Goal: Task Accomplishment & Management: Use online tool/utility

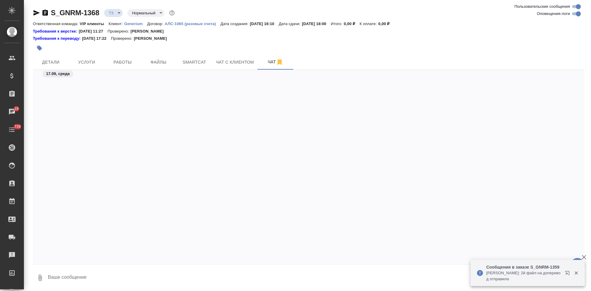
scroll to position [505, 0]
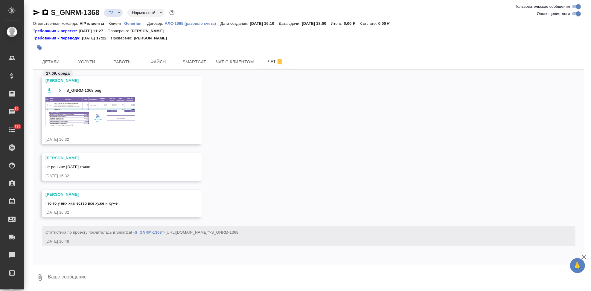
click at [131, 23] on p "Generium" at bounding box center [135, 23] width 23 height 4
click at [189, 24] on p "АЛС-1065 (разовые счета)" at bounding box center [193, 23] width 56 height 4
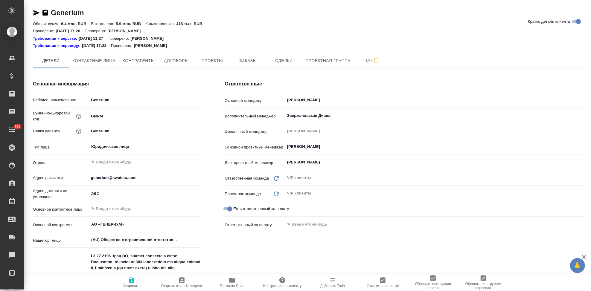
type textarea "x"
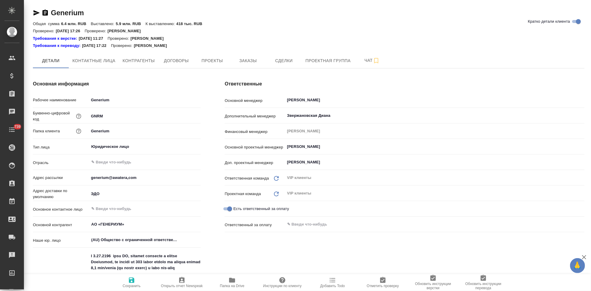
type textarea "x"
click at [203, 57] on span "Проекты" at bounding box center [212, 60] width 29 height 7
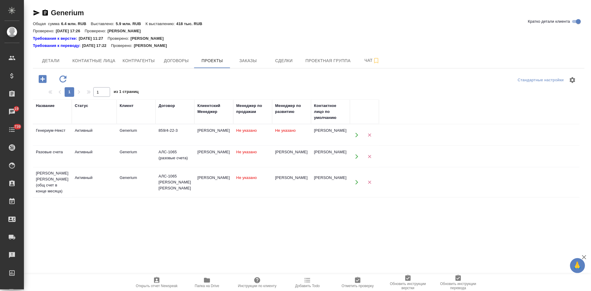
click at [356, 158] on icon "button" at bounding box center [357, 156] width 3 height 4
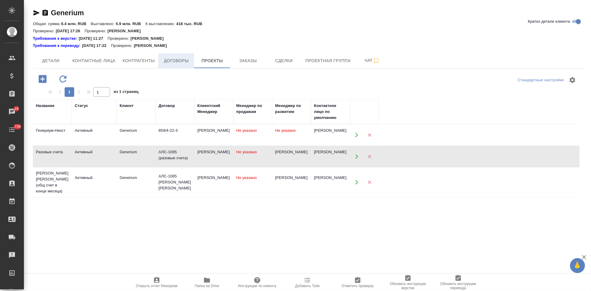
click at [175, 60] on span "Договоры" at bounding box center [176, 60] width 29 height 7
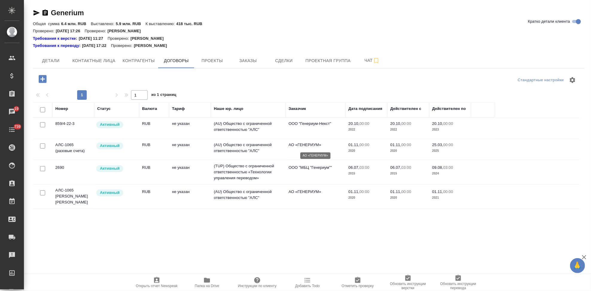
click at [330, 147] on p "АО «ГЕНЕРИУМ»" at bounding box center [316, 145] width 54 height 6
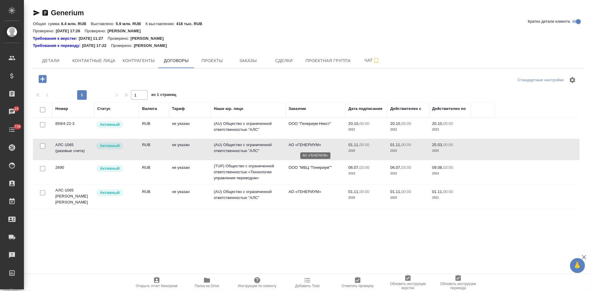
click at [330, 147] on p "АО «ГЕНЕРИУМ»" at bounding box center [316, 145] width 54 height 6
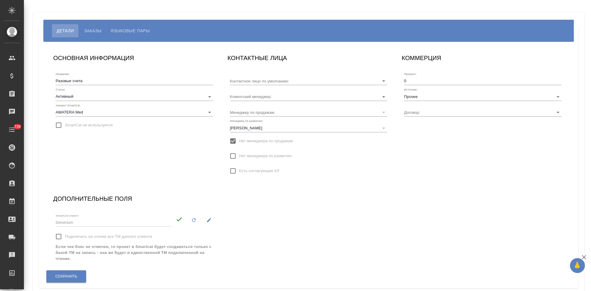
type input "[PERSON_NAME]"
type input "Кабаргина Анна"
type input "АЛС-1065 (разовые счета)"
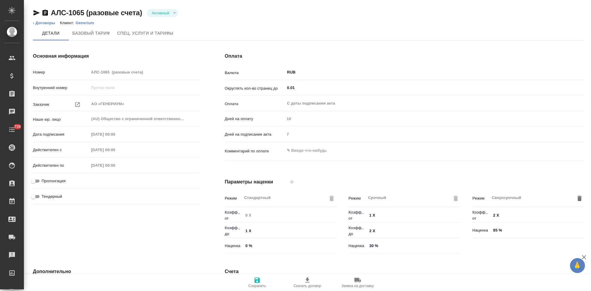
type input "Стандартный шаблон - 30-70-100 - ВЫБЕРИ МЕНЯ!"
click at [250, 30] on div "Детали Базовый тариф Спец. услуги и тарифы" at bounding box center [309, 33] width 552 height 14
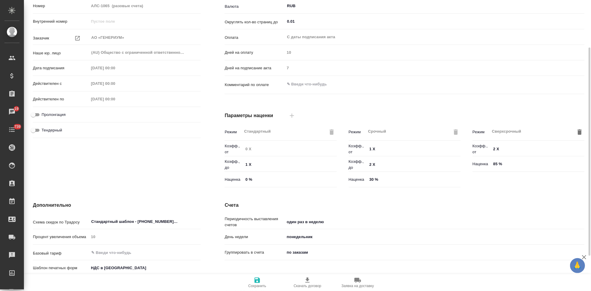
scroll to position [115, 0]
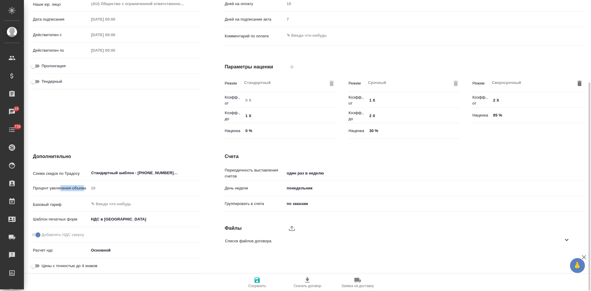
drag, startPoint x: 85, startPoint y: 187, endPoint x: 59, endPoint y: 187, distance: 25.4
click at [59, 187] on p "Процент увеличения объема" at bounding box center [61, 189] width 56 height 6
drag, startPoint x: 86, startPoint y: 187, endPoint x: 30, endPoint y: 187, distance: 56.3
click at [30, 187] on div "Дополнительно Схема скидок по Традосу Стандартный шаблон - 30-70-100 - ВЫБЕРИ М…" at bounding box center [117, 214] width 192 height 147
copy p "Процент увеличения объема"
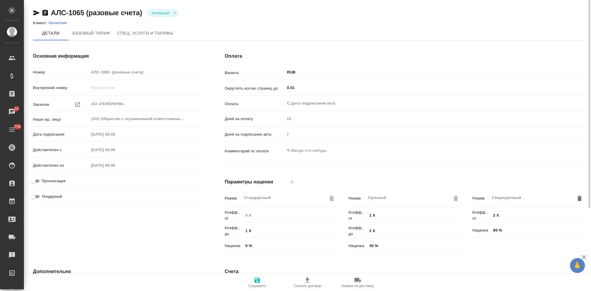
click at [198, 28] on div "[PERSON_NAME] [PERSON_NAME]. услуги и тарифы" at bounding box center [309, 33] width 552 height 14
click at [34, 11] on icon "button" at bounding box center [37, 12] width 6 height 5
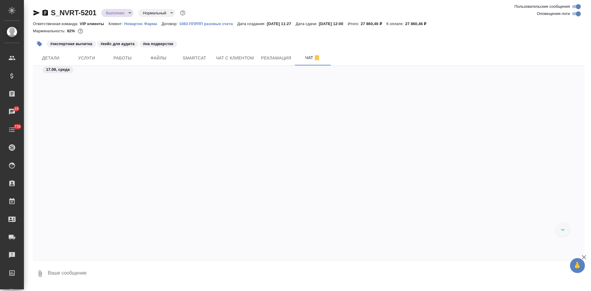
scroll to position [31855, 0]
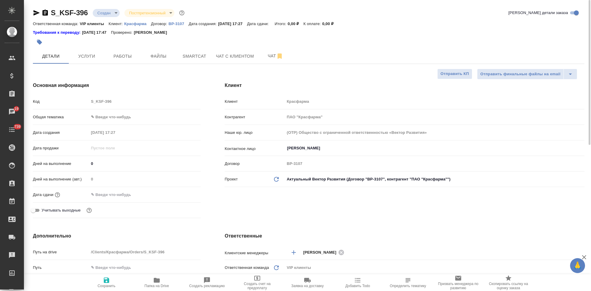
select select "RU"
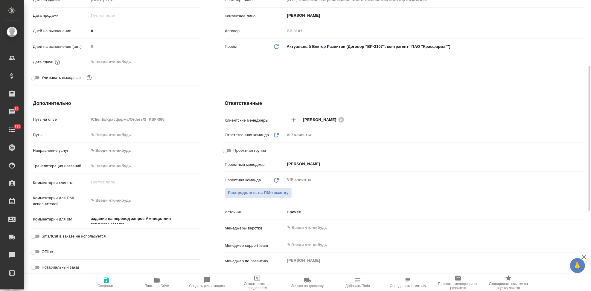
click at [123, 196] on textarea at bounding box center [145, 201] width 112 height 10
paste textarea "во вложении файл для перевода на русский язык. Срок выполнения перевода 19 сент…"
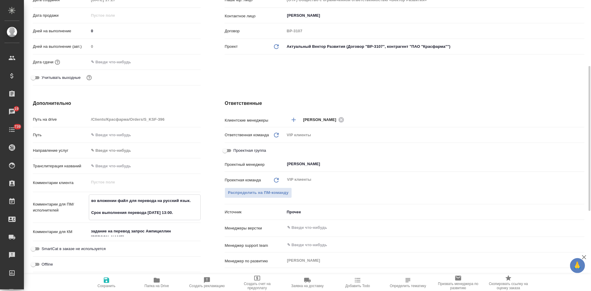
click at [177, 212] on textarea "во вложении файл для перевода на русский язык. Срок выполнения перевода 19 сент…" at bounding box center [144, 207] width 111 height 22
click at [177, 213] on textarea "во вложении файл для перевода на русский язык. Срок выполнения перевода 19 сент…" at bounding box center [144, 207] width 111 height 22
type textarea "во вложении файл для перевода на русский язык. Срок выполнения перевода 19 сент…"
click at [110, 280] on span "Сохранить" at bounding box center [106, 282] width 43 height 11
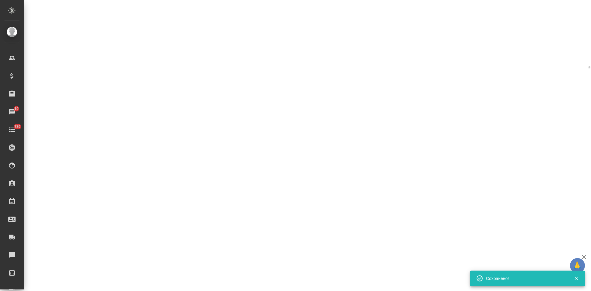
select select "RU"
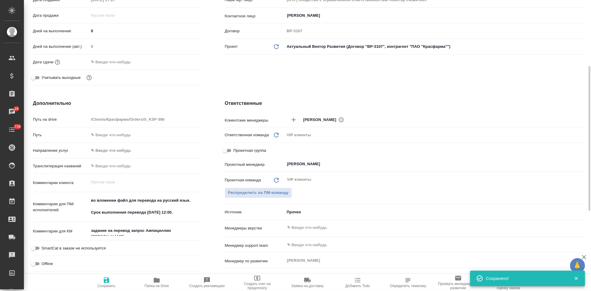
type textarea "x"
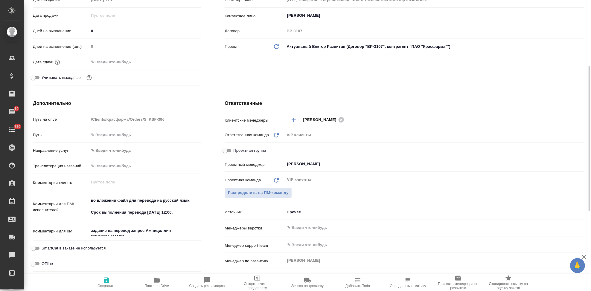
scroll to position [66, 0]
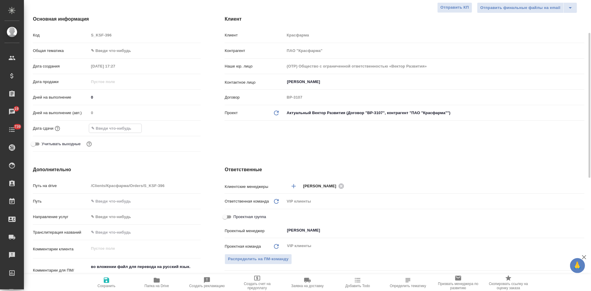
click at [118, 126] on input "text" at bounding box center [115, 128] width 52 height 9
click at [179, 126] on div at bounding box center [145, 128] width 112 height 9
click at [181, 127] on icon "button" at bounding box center [183, 128] width 5 height 6
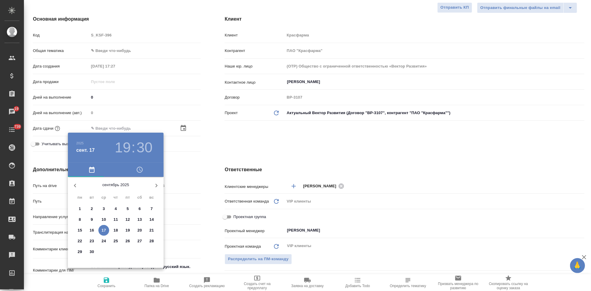
click at [129, 230] on p "19" at bounding box center [128, 231] width 4 height 6
type input "19.09.2025 19:30"
type textarea "x"
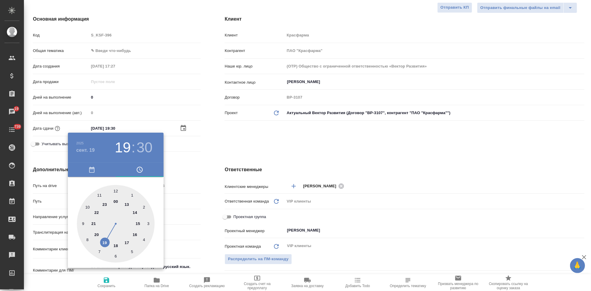
click at [115, 190] on div at bounding box center [116, 224] width 78 height 78
type input "19.09.2025 12:30"
type textarea "x"
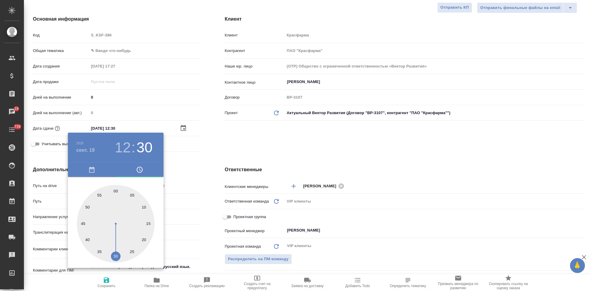
click at [116, 191] on div at bounding box center [116, 224] width 78 height 78
type input "19.09.2025 12:00"
type textarea "x"
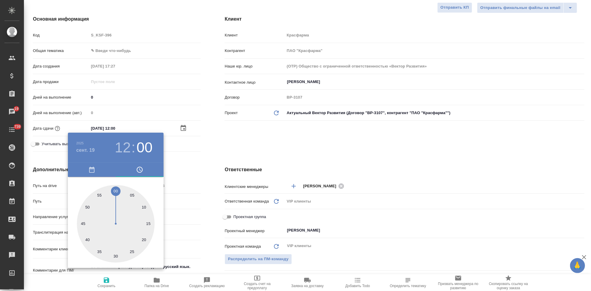
type textarea "x"
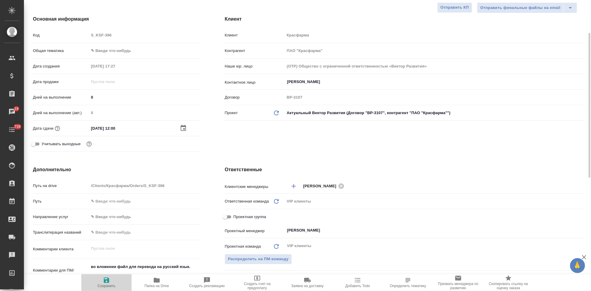
click at [108, 283] on icon "button" at bounding box center [106, 280] width 5 height 5
type textarea "x"
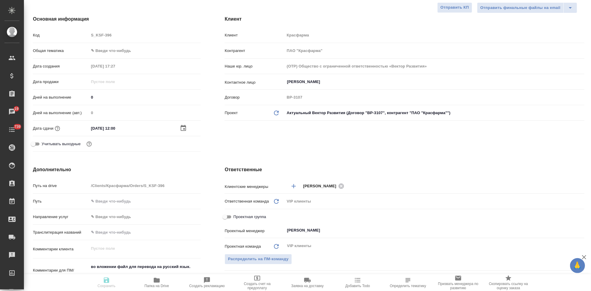
type textarea "x"
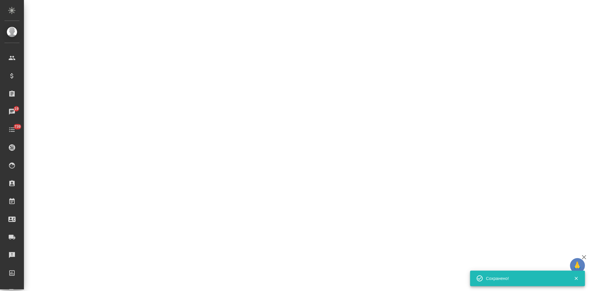
select select "RU"
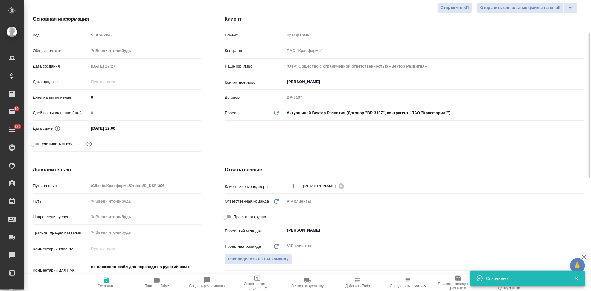
type textarea "x"
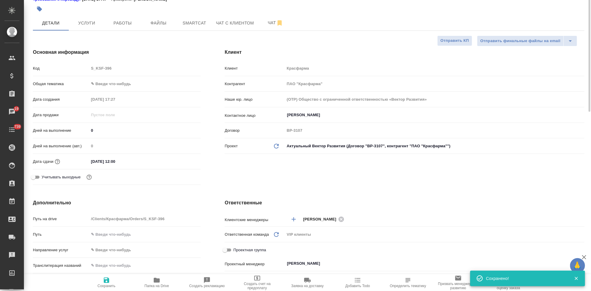
scroll to position [0, 0]
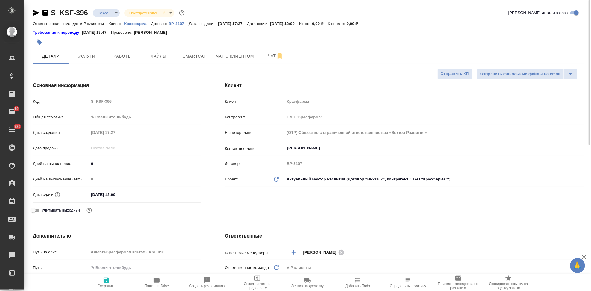
type textarea "x"
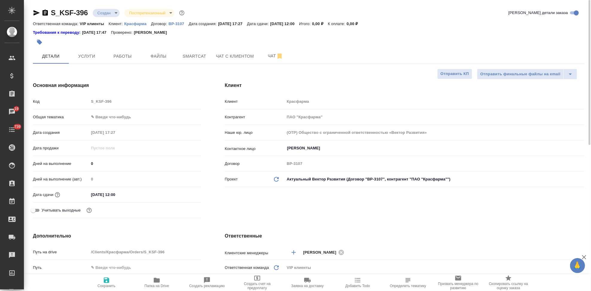
type textarea "x"
click at [113, 13] on body "🙏 .cls-1 fill:#fff; AWATERA Kabargina Anna Клиенты Спецификации Заказы 19 Чаты …" at bounding box center [295, 145] width 591 height 291
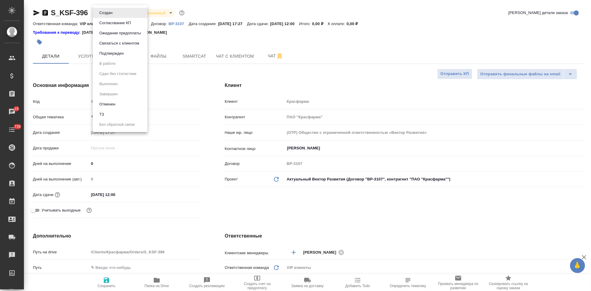
click at [269, 55] on div at bounding box center [295, 145] width 591 height 291
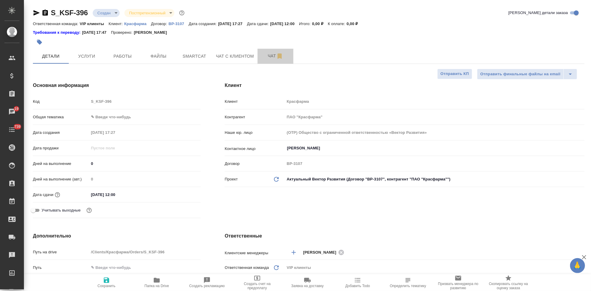
click at [269, 56] on span "Чат" at bounding box center [275, 55] width 29 height 7
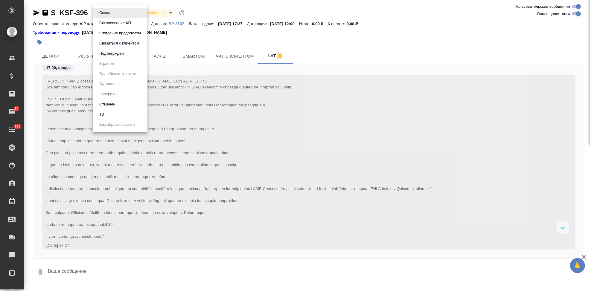
click at [113, 12] on body "🙏 .cls-1 fill:#fff; AWATERA Kabargina Anna Клиенты Спецификации Заказы 19 Чаты …" at bounding box center [295, 145] width 591 height 291
click at [120, 112] on li "ТЗ" at bounding box center [120, 115] width 55 height 10
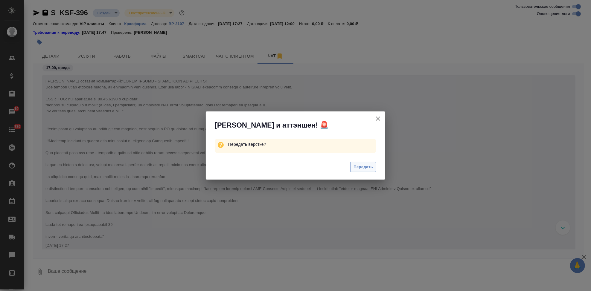
click at [364, 166] on span "Передать" at bounding box center [363, 167] width 19 height 7
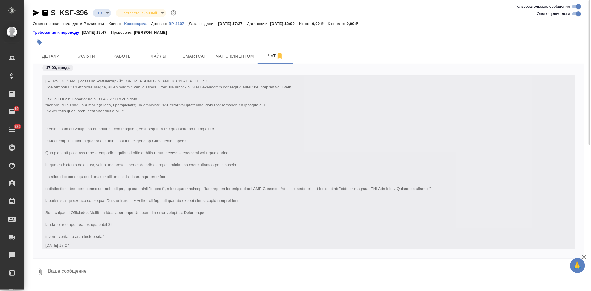
scroll to position [80, 0]
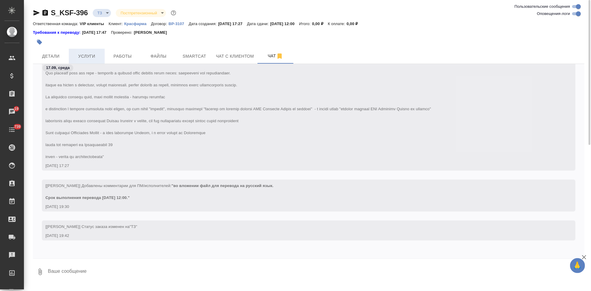
click at [95, 58] on span "Услуги" at bounding box center [86, 56] width 29 height 7
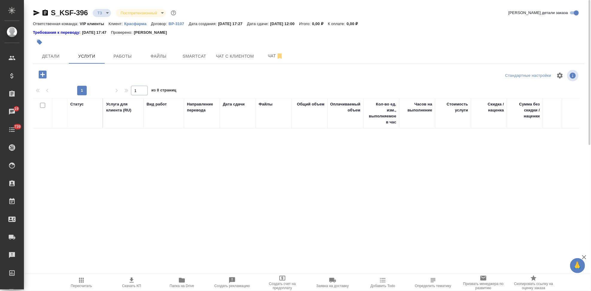
click at [41, 75] on icon "button" at bounding box center [43, 75] width 8 height 8
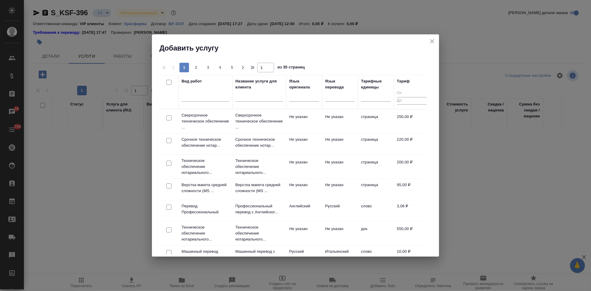
click at [435, 42] on icon "close" at bounding box center [432, 41] width 7 height 7
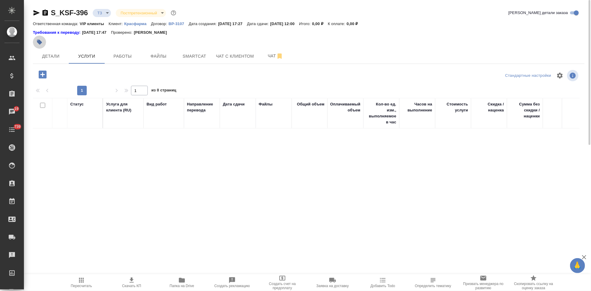
click at [37, 43] on icon "button" at bounding box center [40, 42] width 6 height 6
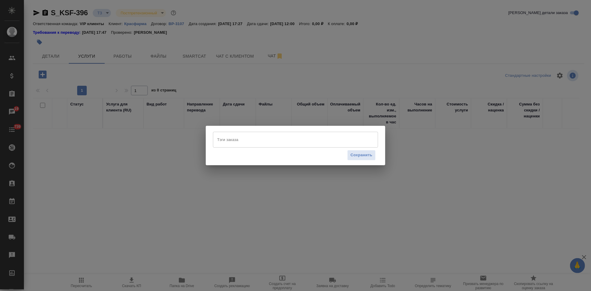
click at [243, 140] on input "Тэги заказа" at bounding box center [290, 140] width 148 height 10
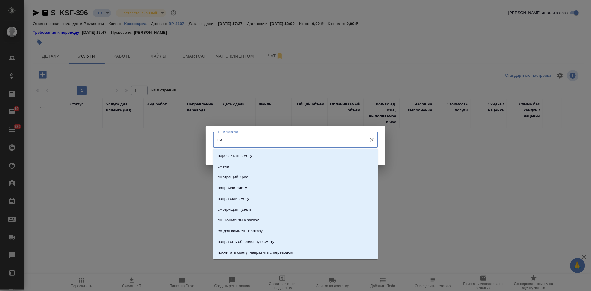
type input "см"
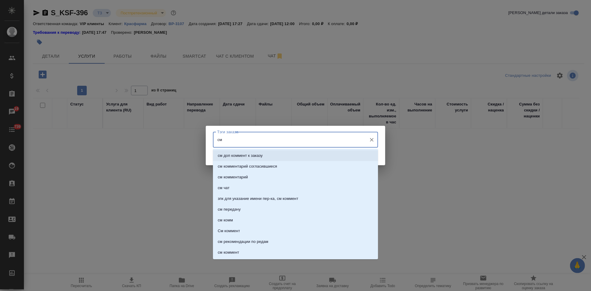
click at [244, 153] on p "см доп коммент к заказу" at bounding box center [240, 156] width 45 height 6
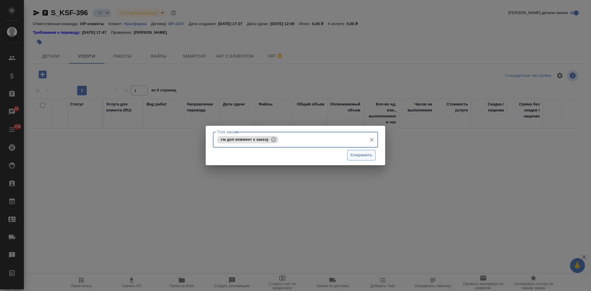
click at [357, 157] on span "Сохранить" at bounding box center [362, 155] width 22 height 7
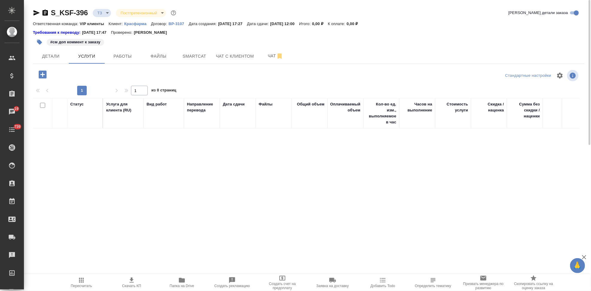
click at [46, 75] on icon "button" at bounding box center [42, 74] width 10 height 10
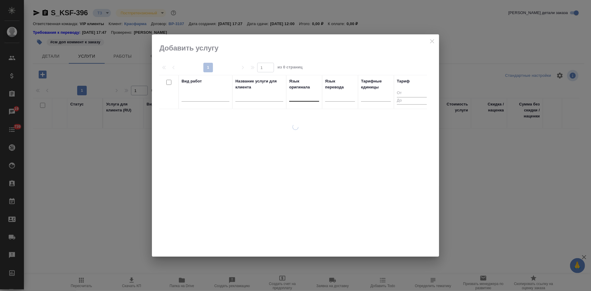
click at [305, 98] on div at bounding box center [304, 95] width 30 height 9
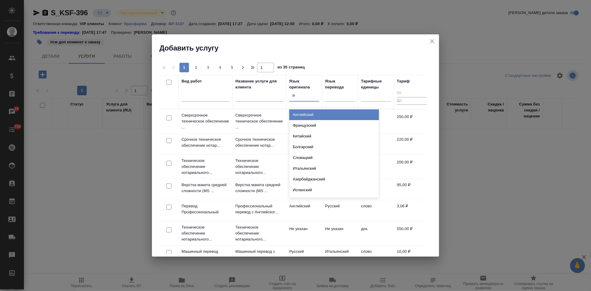
type input "анг"
click at [311, 111] on div "Английский" at bounding box center [334, 115] width 90 height 11
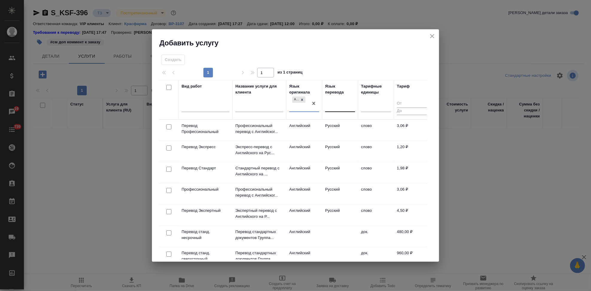
click at [334, 108] on div at bounding box center [340, 106] width 30 height 9
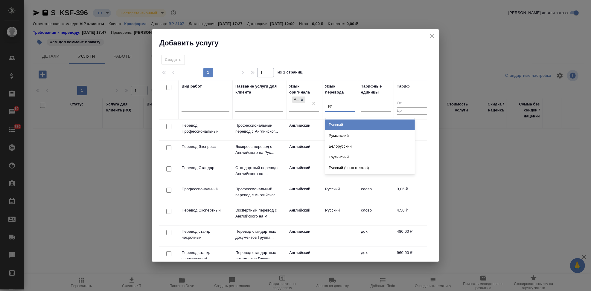
type input "рус"
click at [341, 125] on div "Русский" at bounding box center [370, 125] width 90 height 11
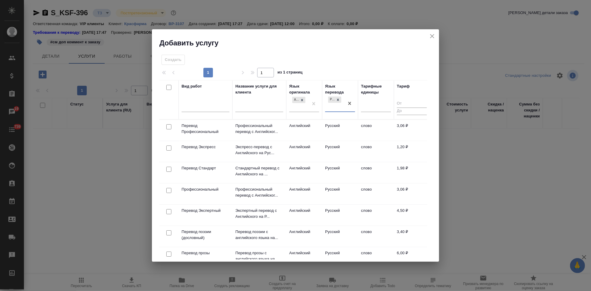
click at [339, 126] on td "Русский" at bounding box center [340, 130] width 36 height 21
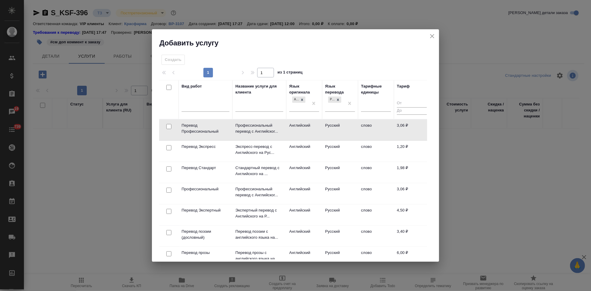
click at [339, 126] on td "Русский" at bounding box center [340, 130] width 36 height 21
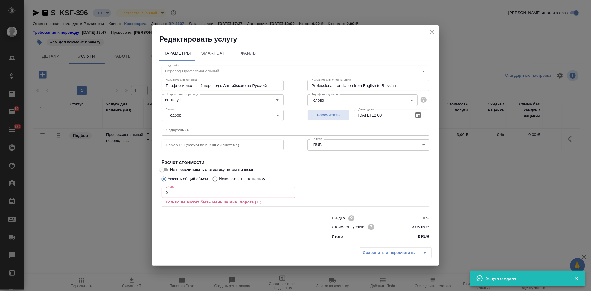
click at [210, 191] on input "0" at bounding box center [229, 192] width 134 height 11
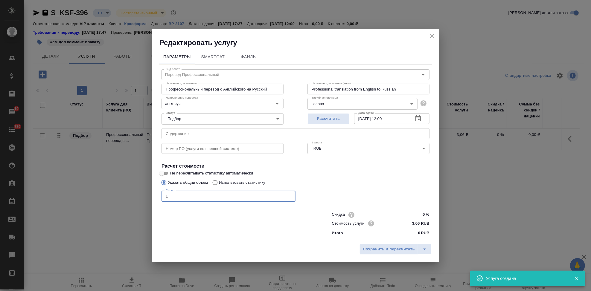
type input "1"
click at [241, 137] on input "text" at bounding box center [296, 133] width 268 height 11
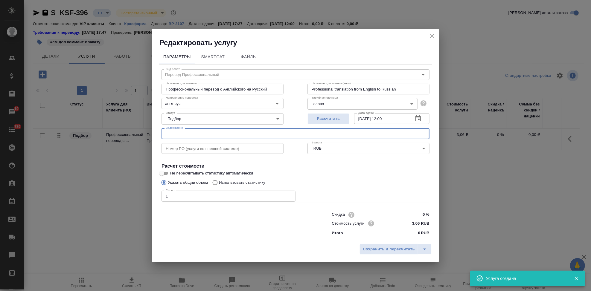
paste input "запрос Ампициллин Шаньдун"
type input "запрос Ампициллин Шаньдун"
click at [429, 244] on button "split button" at bounding box center [425, 249] width 14 height 11
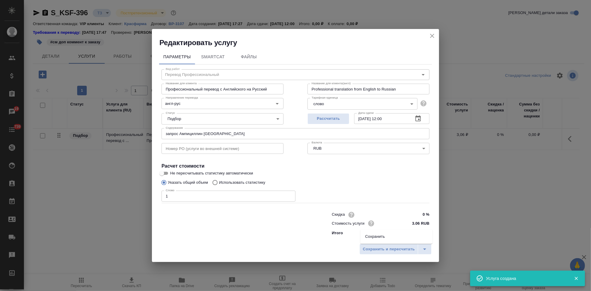
click at [396, 240] on li "Сохранить" at bounding box center [397, 237] width 72 height 10
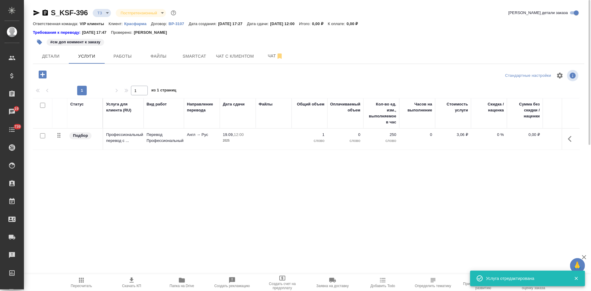
click at [41, 136] on input "checkbox" at bounding box center [42, 135] width 5 height 5
checkbox input "true"
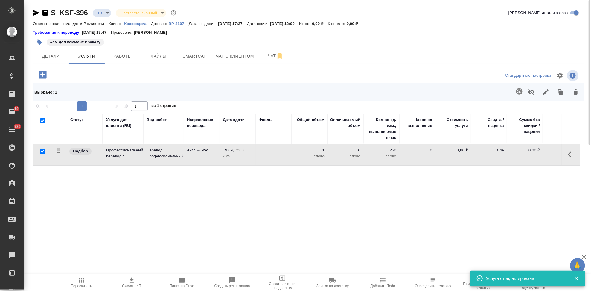
click at [520, 92] on icon "button" at bounding box center [519, 91] width 6 height 6
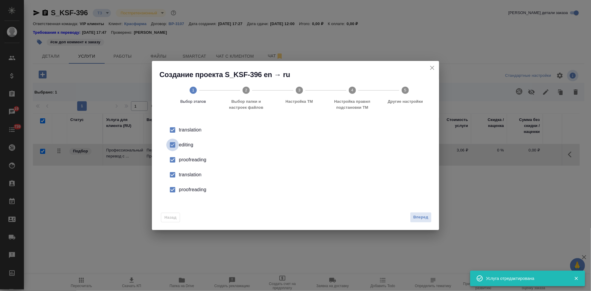
click at [174, 147] on input "checkbox" at bounding box center [172, 145] width 13 height 13
click at [169, 179] on input "checkbox" at bounding box center [172, 175] width 13 height 13
click at [174, 191] on input "checkbox" at bounding box center [172, 190] width 13 height 13
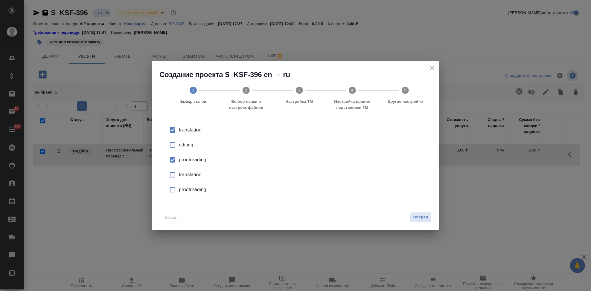
click at [430, 218] on button "Вперед" at bounding box center [421, 217] width 22 height 10
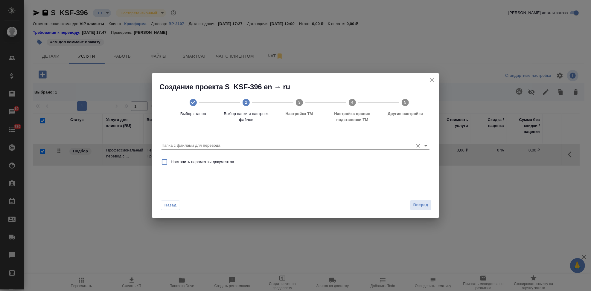
click at [377, 148] on input "Папка с файлами для перевода" at bounding box center [286, 145] width 249 height 7
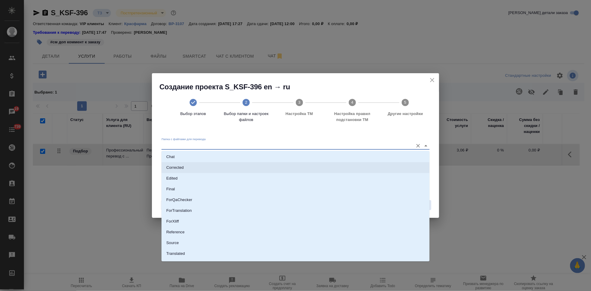
scroll to position [31, 0]
click at [194, 238] on li "Source" at bounding box center [296, 235] width 268 height 11
type input "Source"
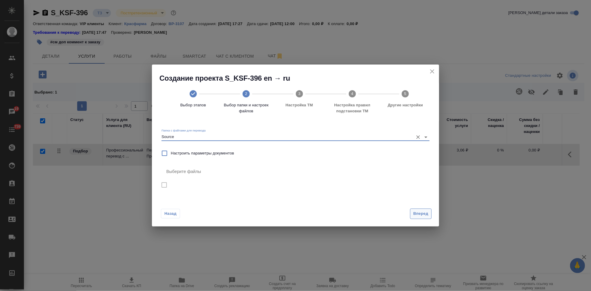
click at [418, 209] on button "Вперед" at bounding box center [421, 214] width 22 height 10
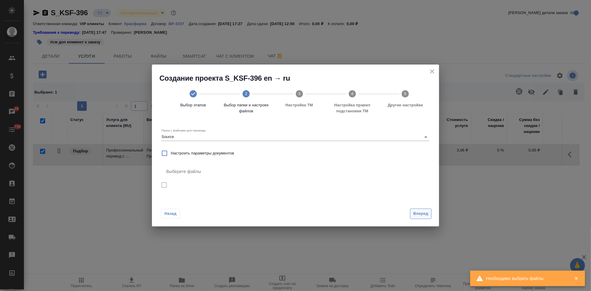
click at [422, 214] on span "Вперед" at bounding box center [421, 214] width 15 height 7
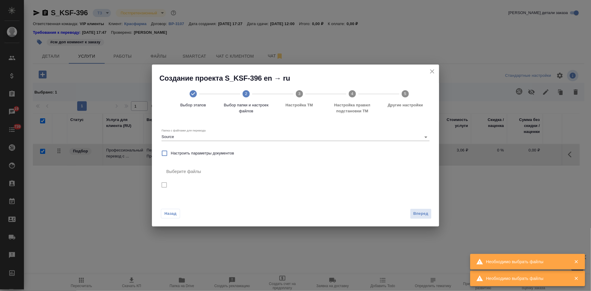
click at [433, 74] on icon "close" at bounding box center [432, 71] width 7 height 7
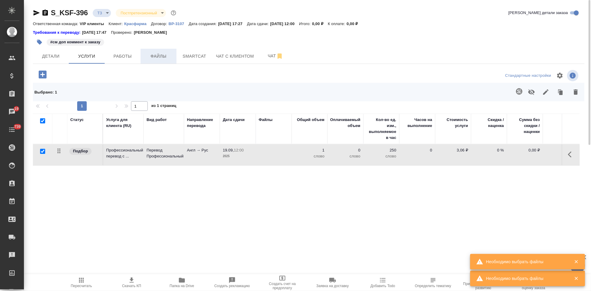
click at [148, 61] on button "Файлы" at bounding box center [159, 56] width 36 height 15
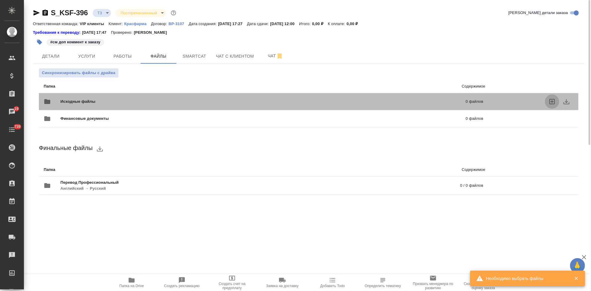
click at [552, 101] on icon "uploadFiles" at bounding box center [552, 101] width 7 height 7
click at [0, 0] on input "uploadFiles" at bounding box center [0, 0] width 0 height 0
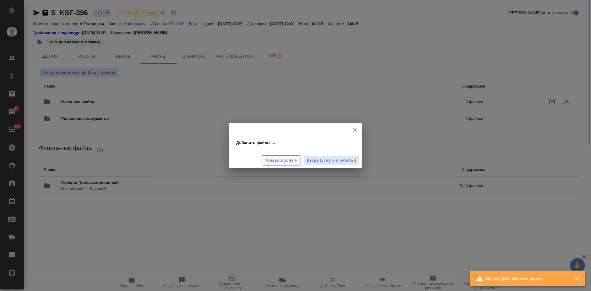
click at [276, 159] on span "Только в услуги" at bounding box center [281, 160] width 33 height 7
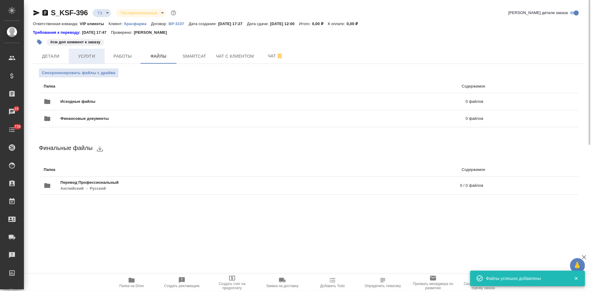
click at [82, 60] on span "Услуги" at bounding box center [86, 56] width 29 height 7
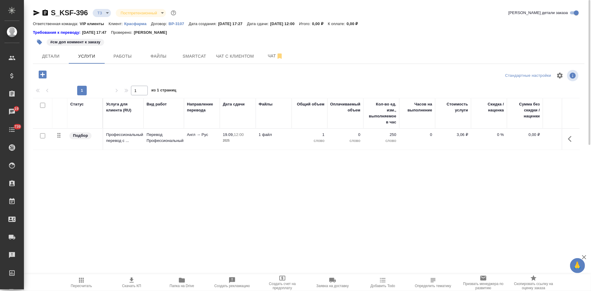
click at [41, 137] on input "checkbox" at bounding box center [42, 135] width 5 height 5
checkbox input "true"
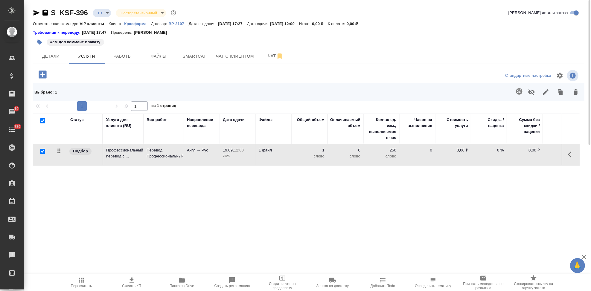
click at [520, 94] on icon "button" at bounding box center [519, 91] width 6 height 6
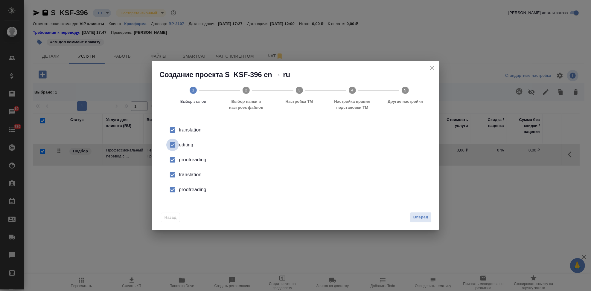
click at [175, 144] on input "checkbox" at bounding box center [172, 145] width 13 height 13
click at [177, 172] on input "checkbox" at bounding box center [172, 175] width 13 height 13
click at [176, 189] on input "checkbox" at bounding box center [172, 190] width 13 height 13
click at [422, 215] on span "Вперед" at bounding box center [421, 217] width 15 height 7
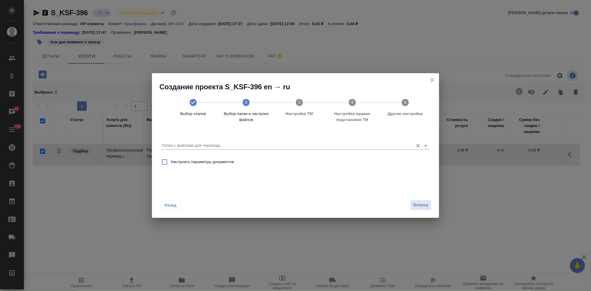
click at [387, 145] on input "Папка с файлами для перевода" at bounding box center [286, 145] width 249 height 7
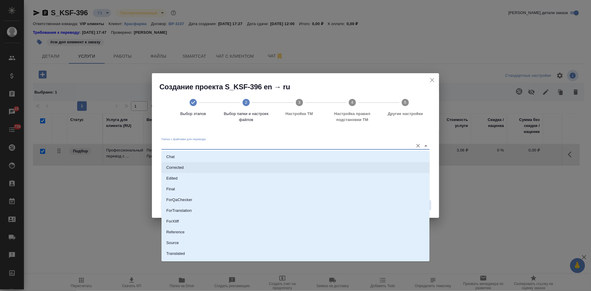
scroll to position [31, 0]
click at [178, 231] on li "Source" at bounding box center [296, 235] width 268 height 11
type input "Source"
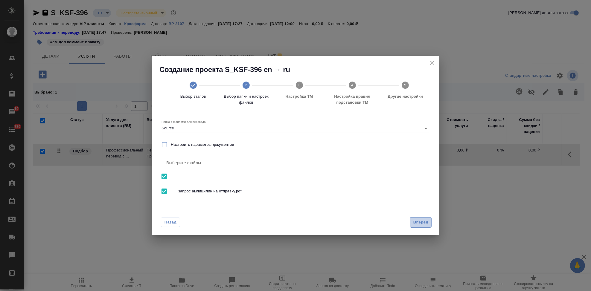
click at [421, 221] on span "Вперед" at bounding box center [421, 222] width 15 height 7
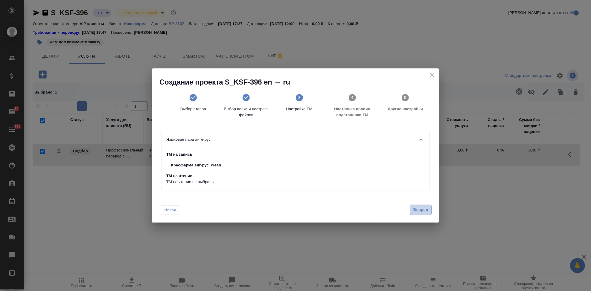
click at [429, 212] on button "Вперед" at bounding box center [421, 210] width 22 height 10
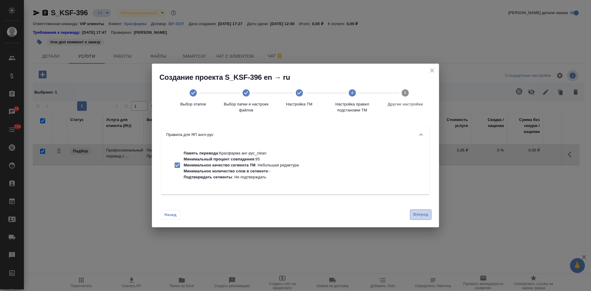
click at [426, 212] on span "Вперед" at bounding box center [421, 215] width 15 height 7
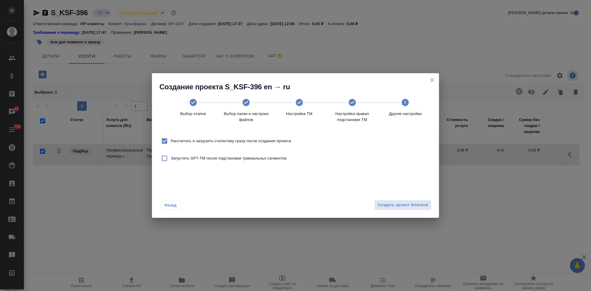
click at [426, 210] on div "Создать проект Smartcat" at bounding box center [402, 205] width 60 height 10
click at [425, 207] on span "Создать проект Smartcat" at bounding box center [403, 205] width 51 height 7
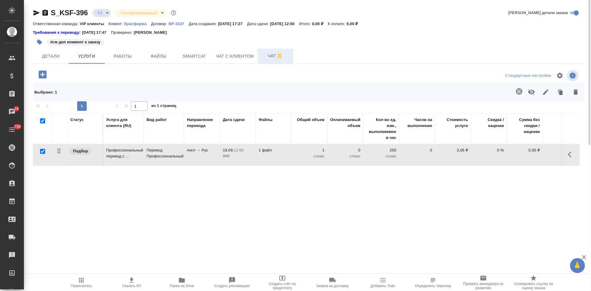
click at [261, 54] on span "Чат" at bounding box center [275, 55] width 29 height 7
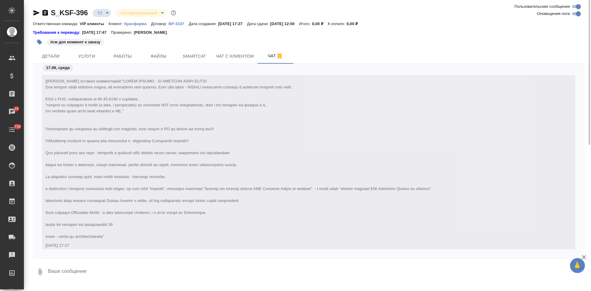
scroll to position [80, 0]
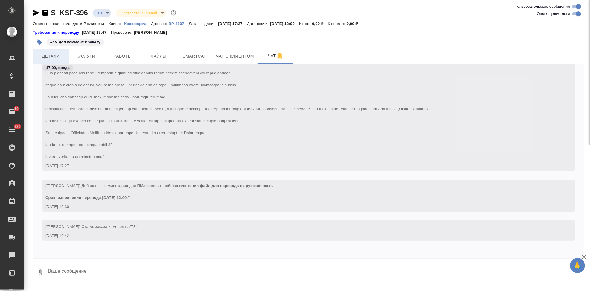
click at [49, 58] on span "Детали" at bounding box center [51, 56] width 29 height 7
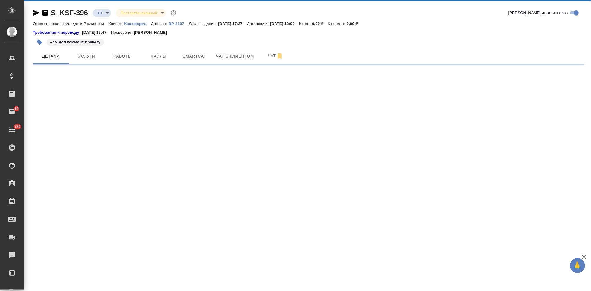
select select "RU"
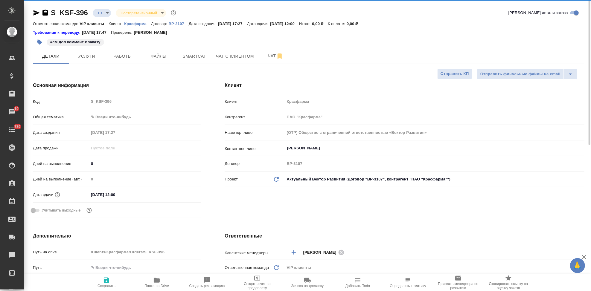
type textarea "x"
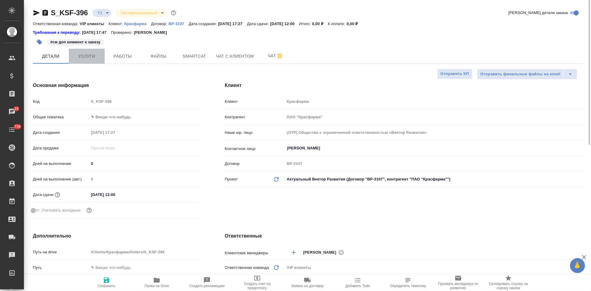
click at [83, 59] on span "Услуги" at bounding box center [86, 56] width 29 height 7
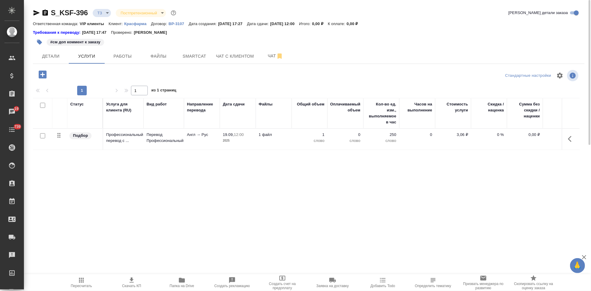
click at [42, 76] on icon "button" at bounding box center [43, 75] width 8 height 8
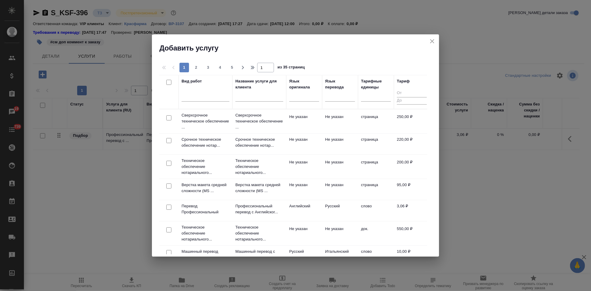
click at [242, 99] on input "text" at bounding box center [260, 97] width 48 height 7
click at [241, 99] on input "text" at bounding box center [260, 97] width 48 height 7
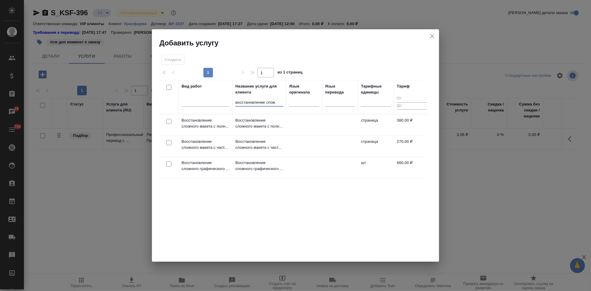
type input "восстановление слож"
click at [302, 144] on td at bounding box center [304, 146] width 36 height 21
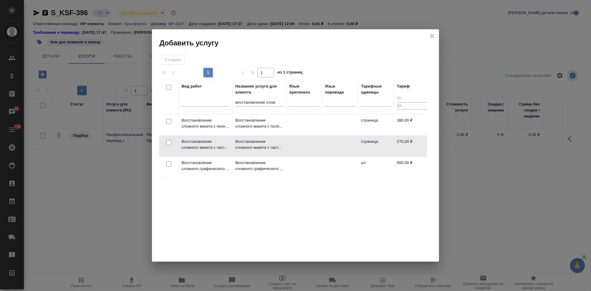
click at [294, 143] on td at bounding box center [304, 146] width 36 height 21
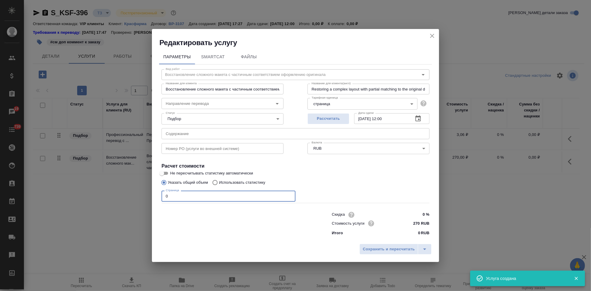
click at [202, 195] on input "0" at bounding box center [229, 196] width 134 height 11
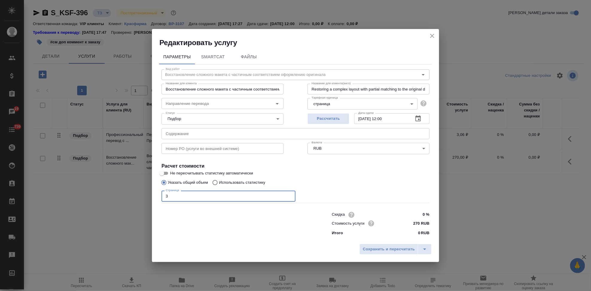
type input "3"
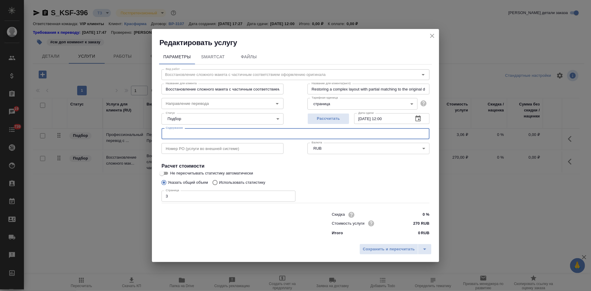
click at [212, 132] on input "text" at bounding box center [296, 133] width 268 height 11
paste input "запрос Ампициллин Шаньдун"
type input "запрос Ампициллин Шаньдун"
click at [431, 249] on button "split button" at bounding box center [425, 249] width 14 height 11
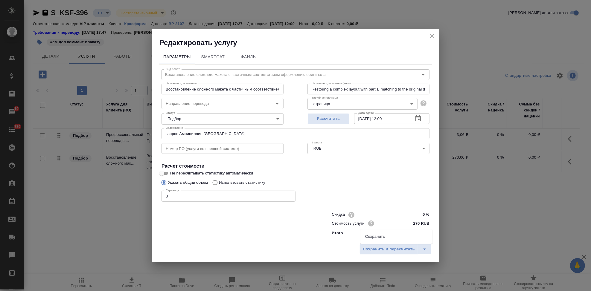
click at [407, 237] on li "Сохранить" at bounding box center [397, 237] width 72 height 10
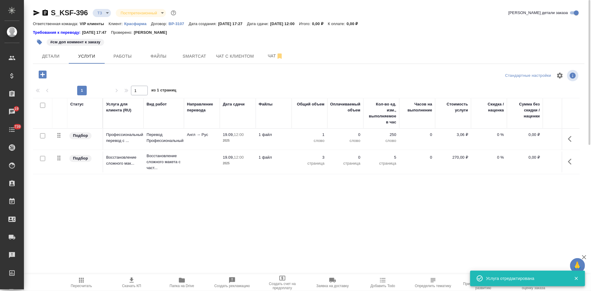
click at [569, 139] on icon "button" at bounding box center [571, 139] width 7 height 7
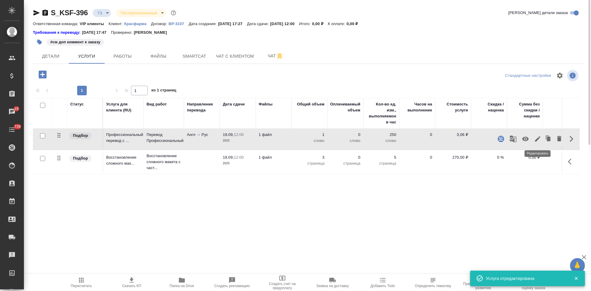
click at [540, 140] on icon "button" at bounding box center [537, 139] width 7 height 7
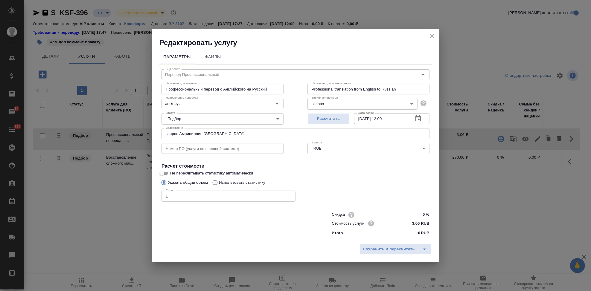
click at [216, 183] on input "Использовать статистику" at bounding box center [214, 182] width 10 height 11
radio input "true"
radio input "false"
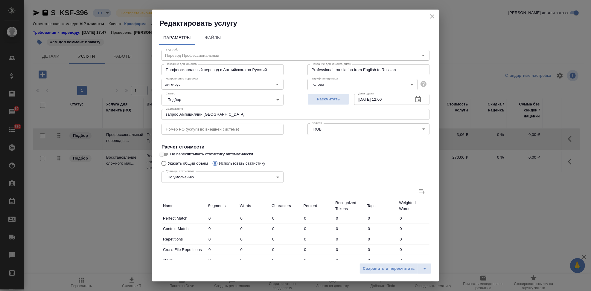
click at [419, 189] on icon at bounding box center [422, 191] width 7 height 7
click at [0, 0] on input "file" at bounding box center [0, 0] width 0 height 0
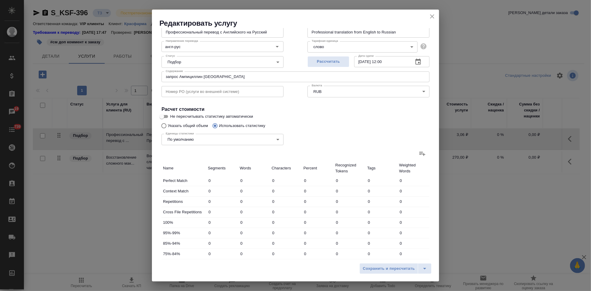
scroll to position [66, 0]
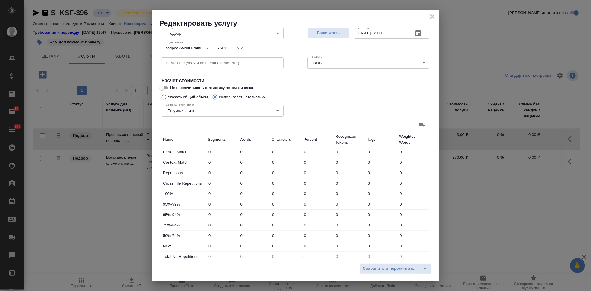
click at [419, 127] on icon at bounding box center [422, 124] width 7 height 7
click at [0, 0] on input "file" at bounding box center [0, 0] width 0 height 0
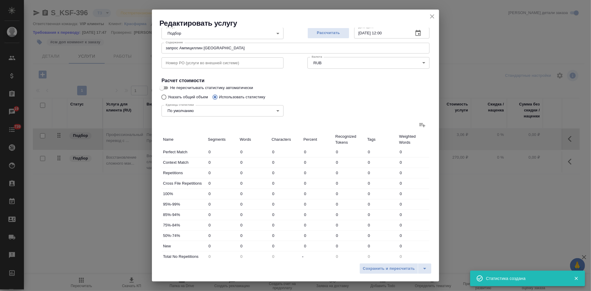
type input "6"
type input "63"
type input "15"
type input "51"
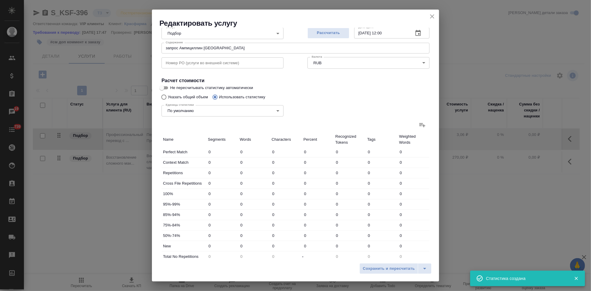
type input "365"
type input "38"
type input "58"
type input "374"
type input "21"
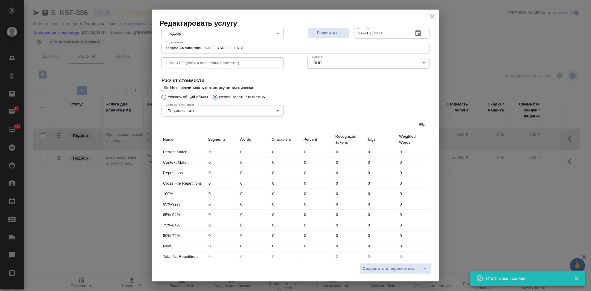
type input "43"
type input "309"
type input "3"
type input "7"
type input "62"
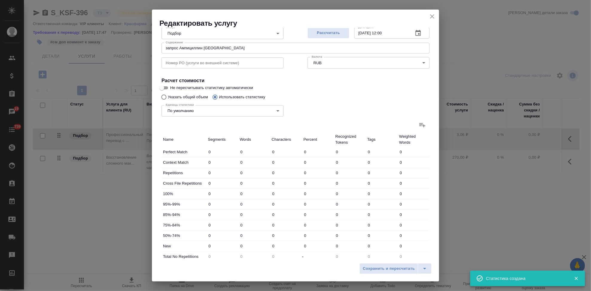
type input "8"
type input "45"
type input "326"
type input "108"
type input "400"
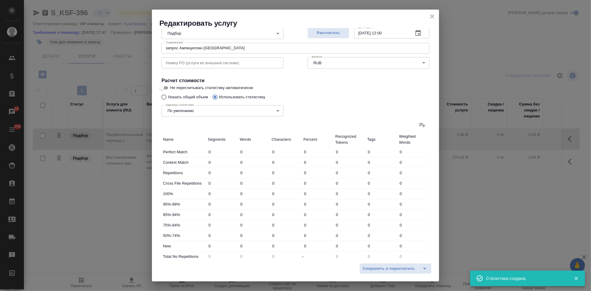
type input "2538"
type input "184"
type input "559"
type input "3672"
type input "199"
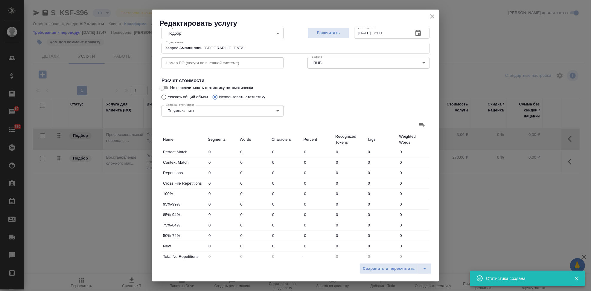
type input "610"
type input "4037"
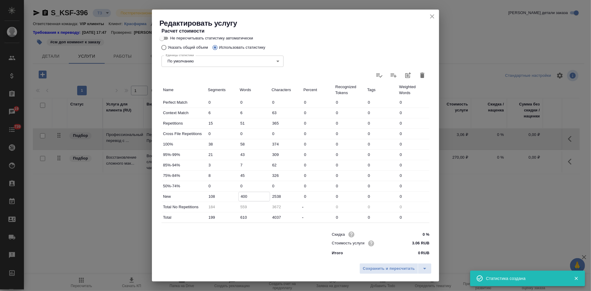
click at [242, 198] on input "400" at bounding box center [254, 196] width 31 height 9
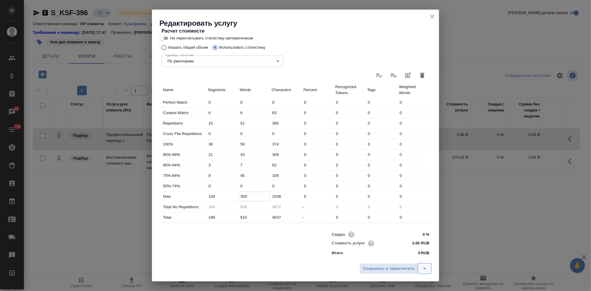
type input "500"
click at [423, 268] on icon "split button" at bounding box center [424, 268] width 7 height 7
click at [388, 257] on li "Сохранить" at bounding box center [397, 257] width 72 height 10
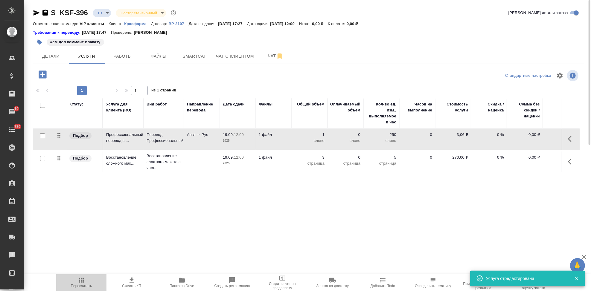
click at [85, 282] on span "Пересчитать" at bounding box center [81, 282] width 43 height 11
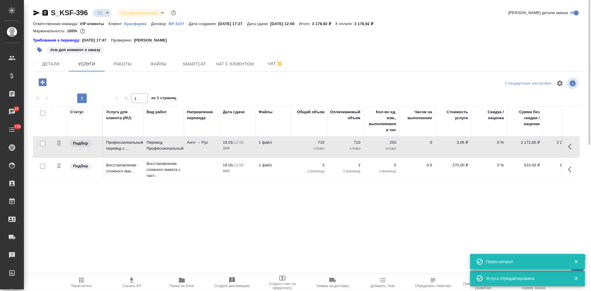
click at [132, 285] on span "Скачать КП" at bounding box center [131, 286] width 19 height 4
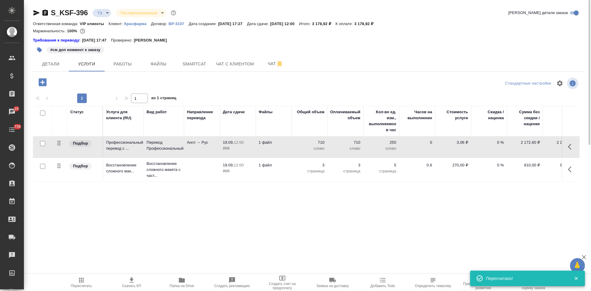
click at [106, 12] on body "🙏 .cls-1 fill:#fff; AWATERA Kabargina Anna Клиенты Спецификации Заказы 19 Чаты …" at bounding box center [295, 145] width 591 height 291
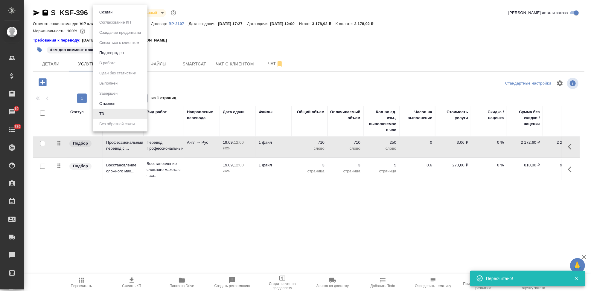
click at [115, 7] on li "Создан" at bounding box center [120, 12] width 55 height 10
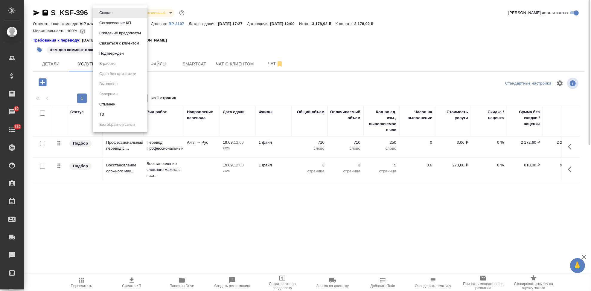
click at [115, 15] on body "🙏 .cls-1 fill:#fff; AWATERA Kabargina Anna Клиенты Спецификации Заказы 19 Чаты …" at bounding box center [295, 145] width 591 height 291
click at [119, 25] on button "Согласование КП" at bounding box center [115, 23] width 35 height 7
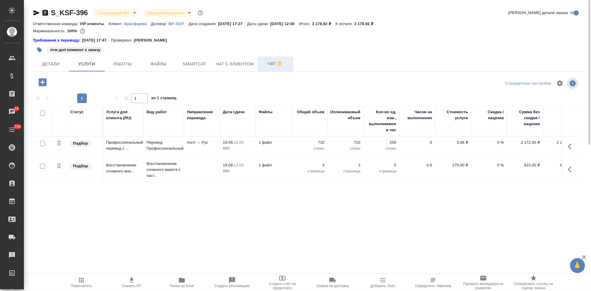
click at [266, 64] on span "Чат" at bounding box center [275, 63] width 29 height 7
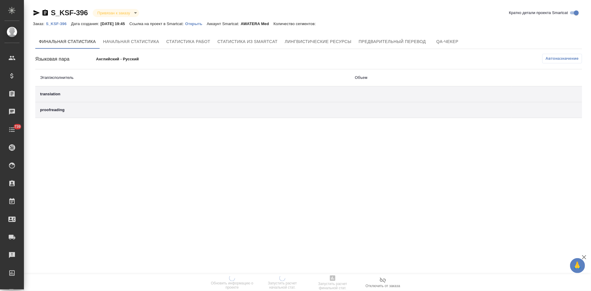
click at [199, 25] on p "Открыть" at bounding box center [196, 24] width 22 height 4
